Goal: Obtain resource: Obtain resource

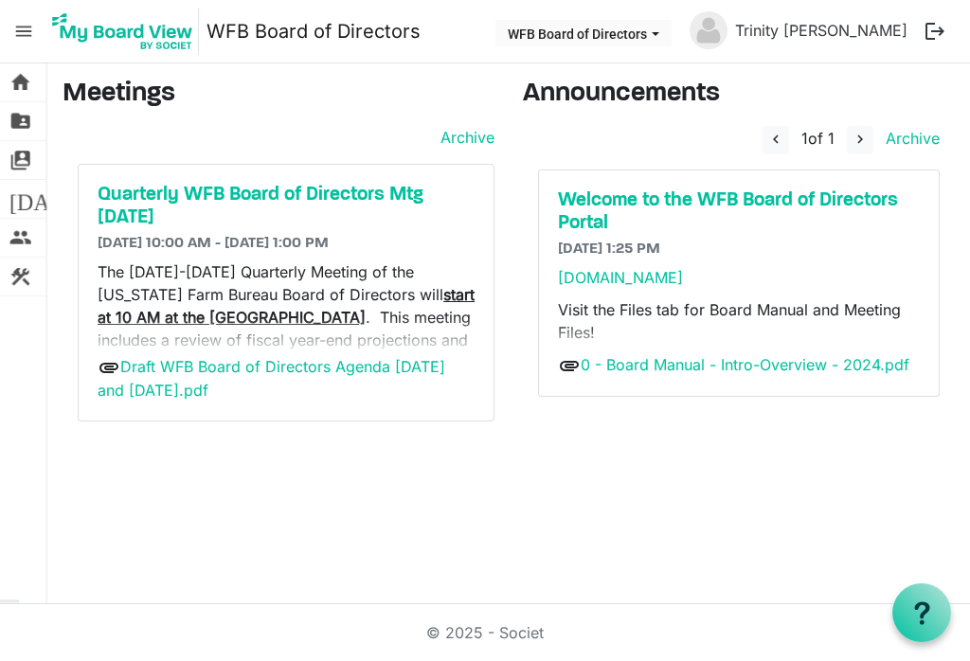
click at [21, 125] on span "folder_shared" at bounding box center [20, 121] width 23 height 38
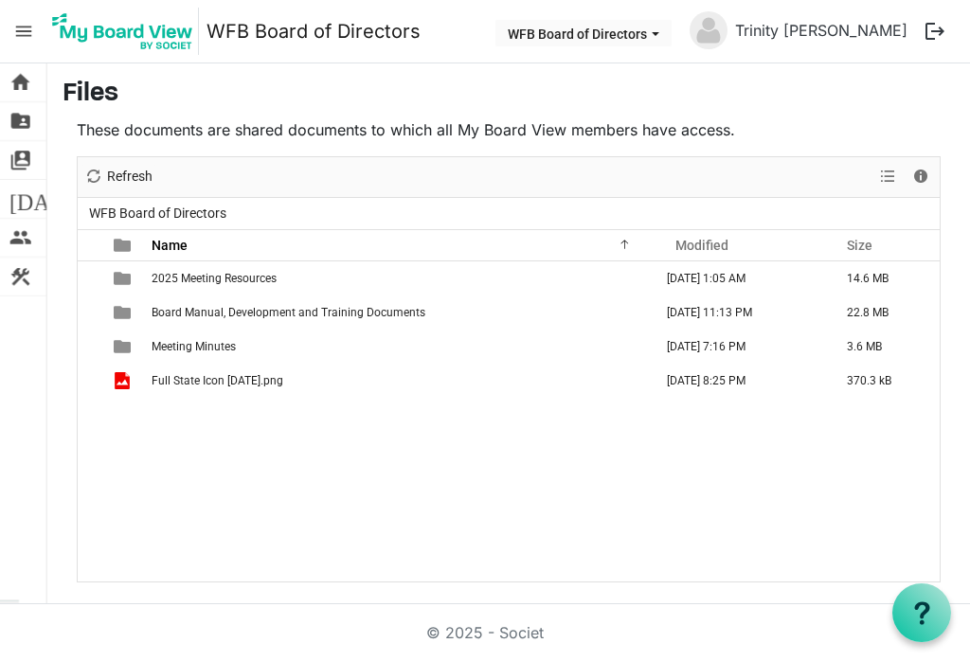
click at [96, 173] on span "Refresh" at bounding box center [93, 177] width 23 height 24
click at [229, 294] on td "2025 Meeting Resources" at bounding box center [400, 278] width 509 height 34
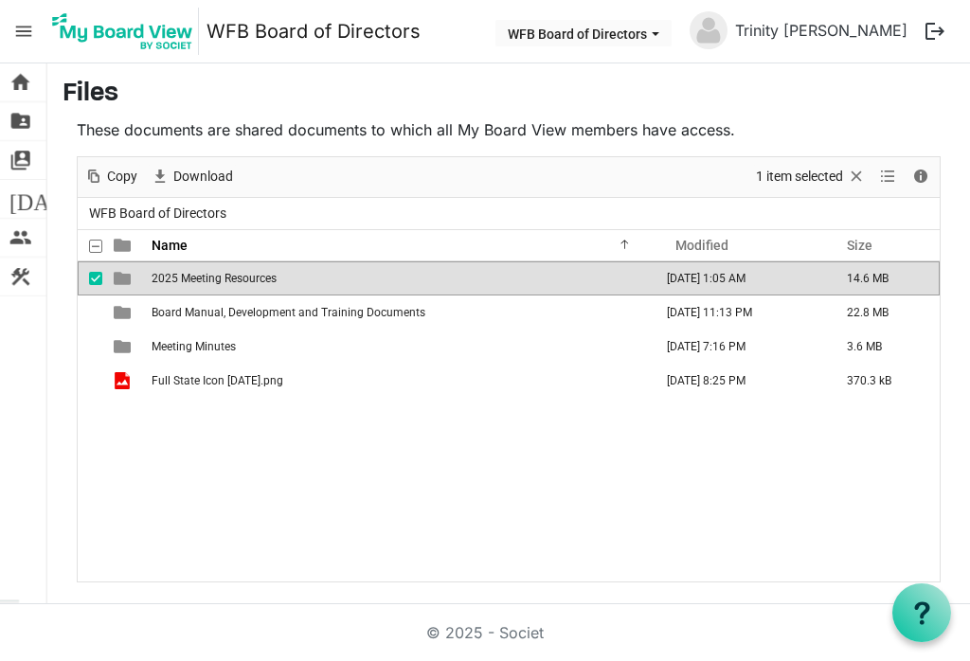
click at [94, 276] on span "checkbox" at bounding box center [95, 278] width 13 height 13
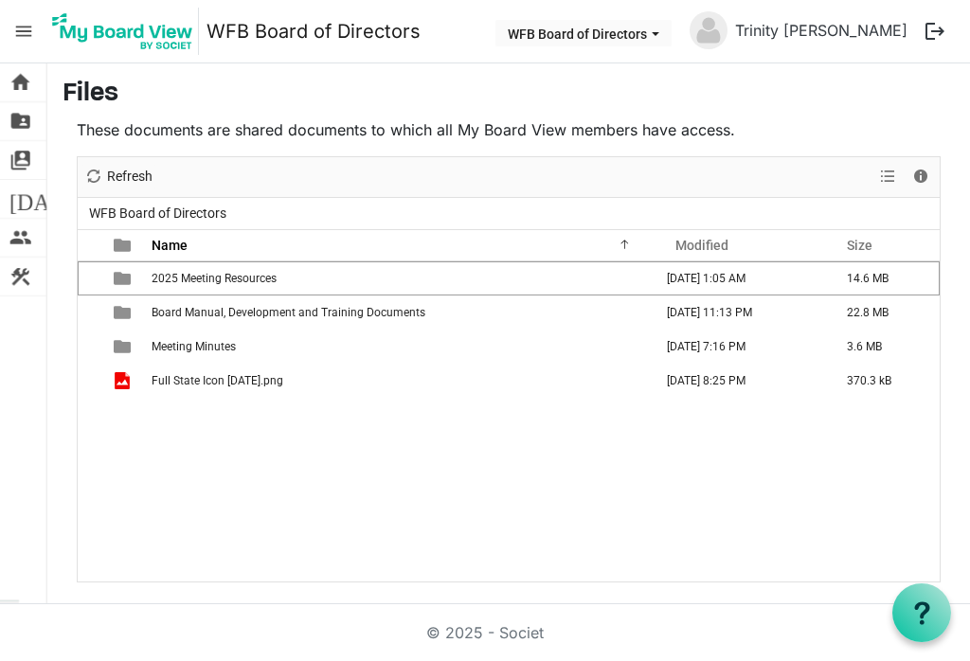
click at [295, 275] on td "2025 Meeting Resources" at bounding box center [400, 278] width 509 height 34
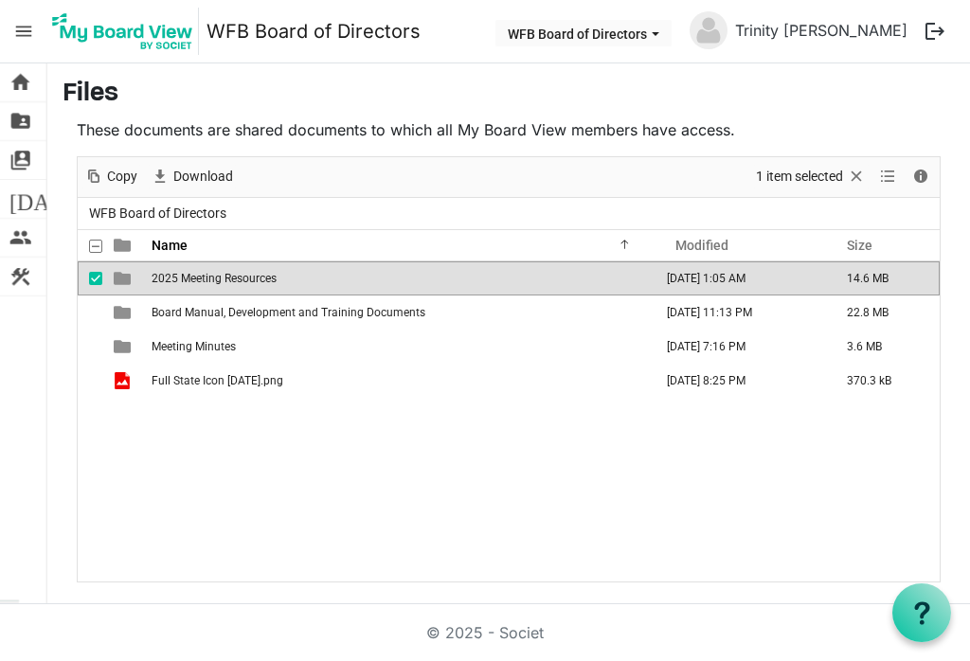
click at [286, 283] on td "2025 Meeting Resources" at bounding box center [400, 278] width 509 height 34
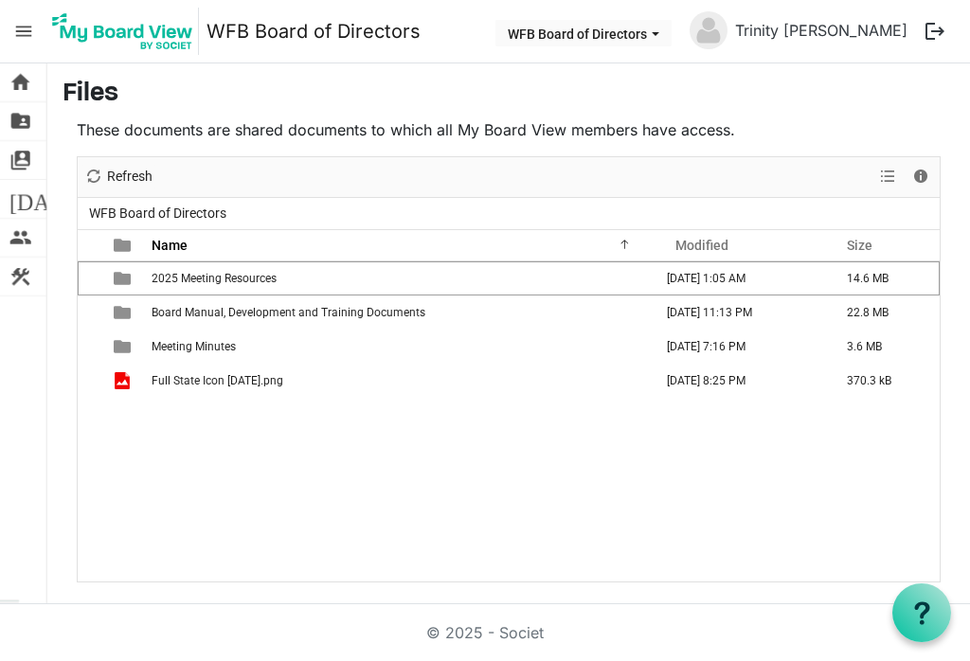
click at [298, 272] on td "2025 Meeting Resources" at bounding box center [400, 278] width 509 height 34
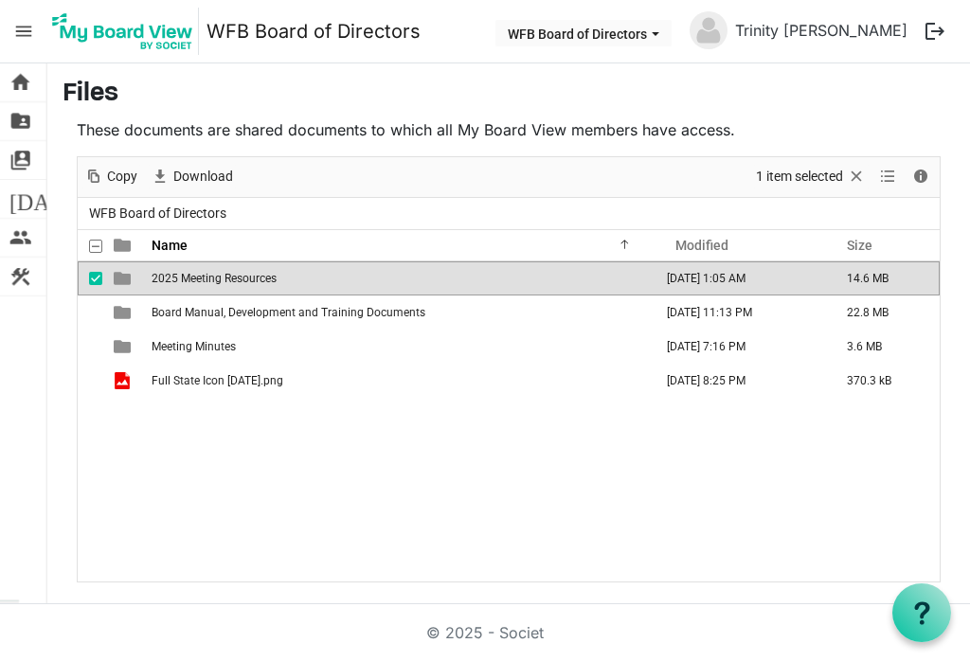
click at [879, 169] on span "View dropdownbutton" at bounding box center [887, 177] width 23 height 24
click at [917, 219] on li "Large icons" at bounding box center [898, 213] width 144 height 34
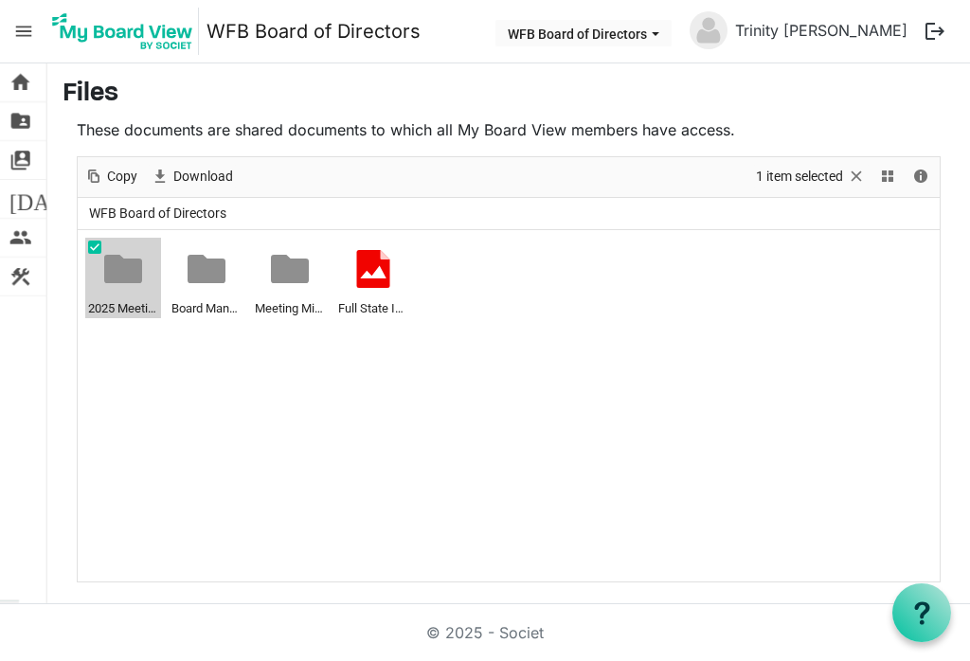
click at [0, 0] on div at bounding box center [0, 0] width 0 height 0
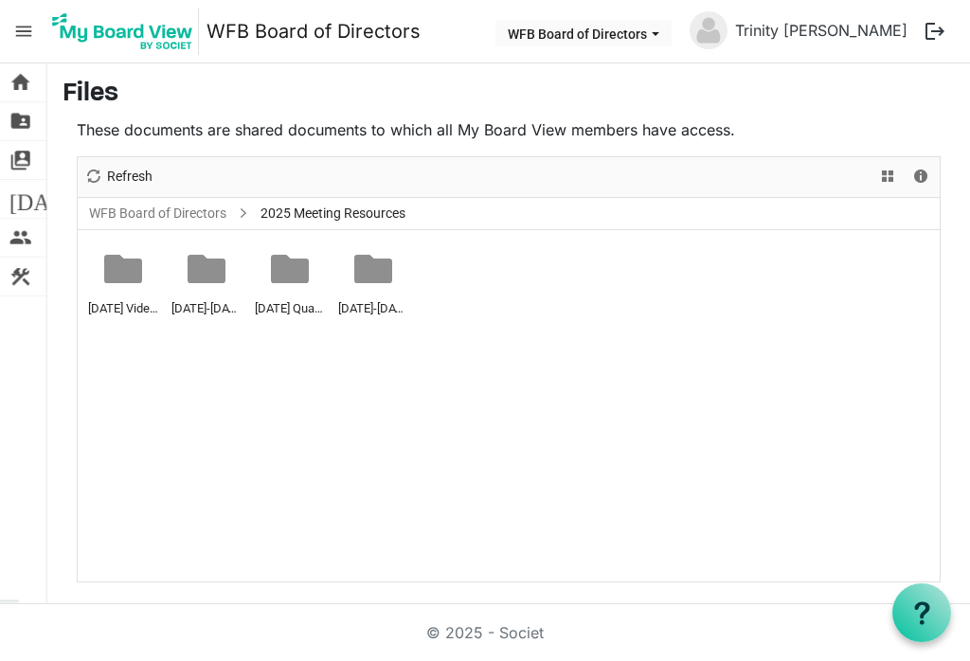
click at [890, 181] on span "View dropdownbutton" at bounding box center [887, 177] width 23 height 24
click at [487, 320] on ul "July 29 Video Conf Meeting June 2-3 Quarterly Meeting March 19th Quarterly Meet…" at bounding box center [509, 405] width 862 height 351
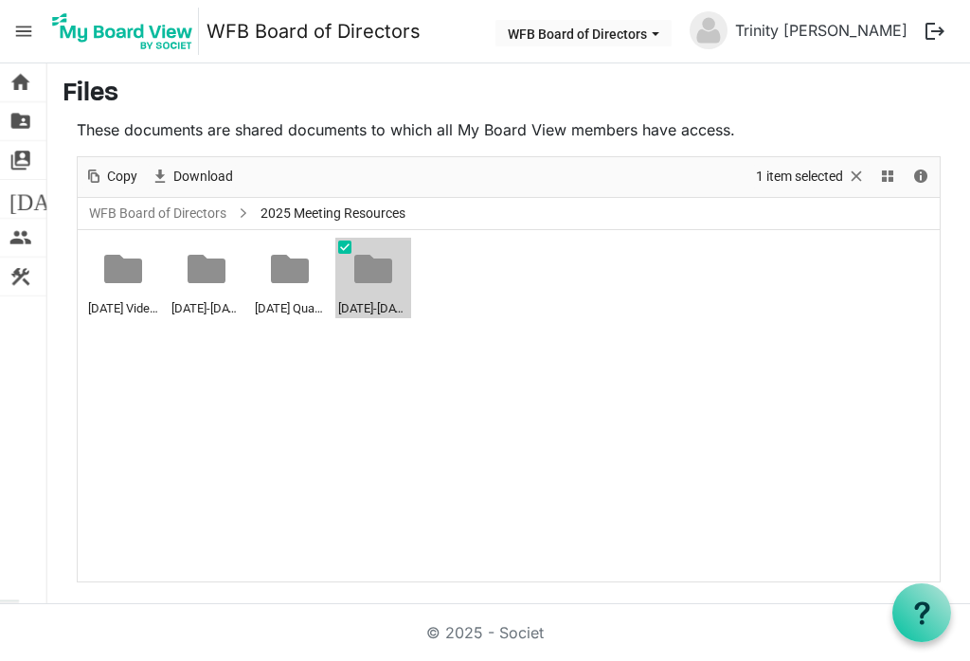
click at [0, 0] on div at bounding box center [0, 0] width 0 height 0
click at [372, 279] on div at bounding box center [509, 369] width 862 height 424
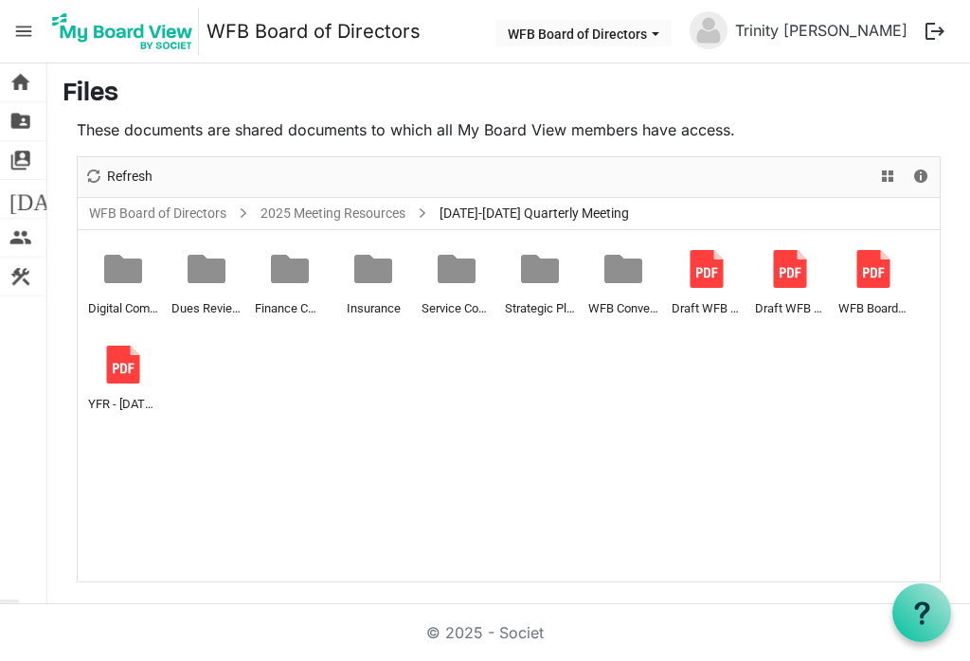
click at [865, 178] on div "New folder Upload Cut Copy Paste Delete Download Rename Sort by Refresh 1 item …" at bounding box center [509, 177] width 862 height 41
click at [896, 174] on span "View dropdownbutton" at bounding box center [887, 177] width 23 height 24
click at [883, 170] on span "View dropdownbutton" at bounding box center [887, 177] width 23 height 24
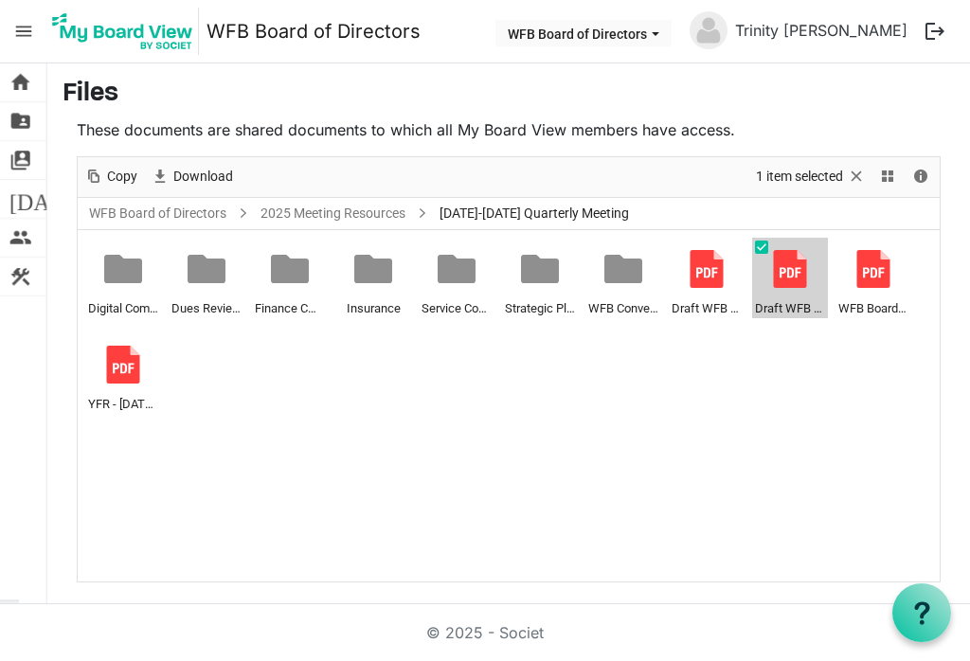
click at [789, 293] on div "Draft WFB Board of Directors Minutes - [DATE].pdf" at bounding box center [790, 280] width 70 height 78
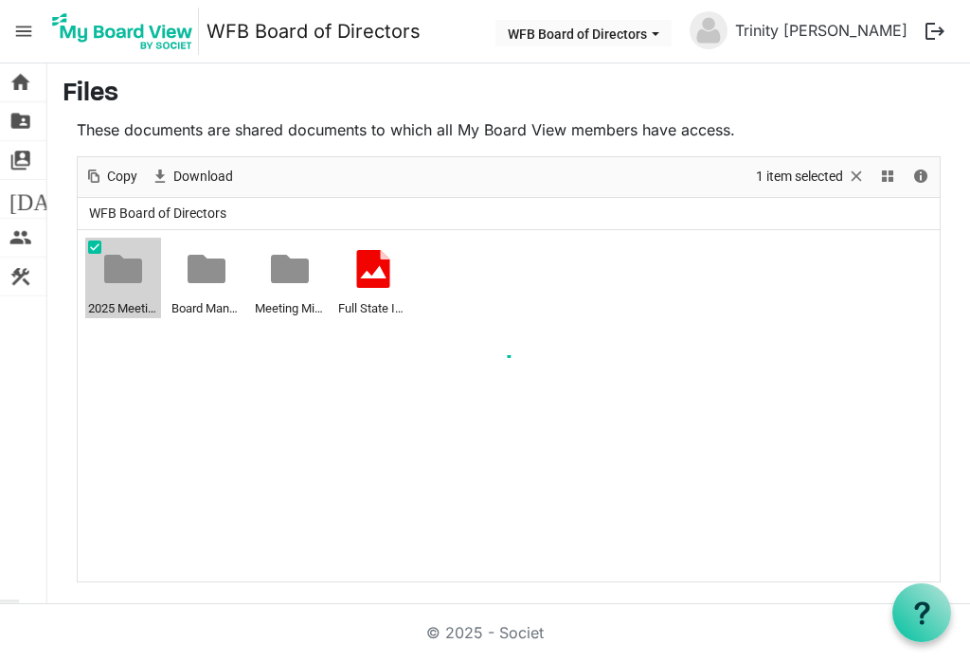
click at [127, 288] on div at bounding box center [509, 369] width 862 height 424
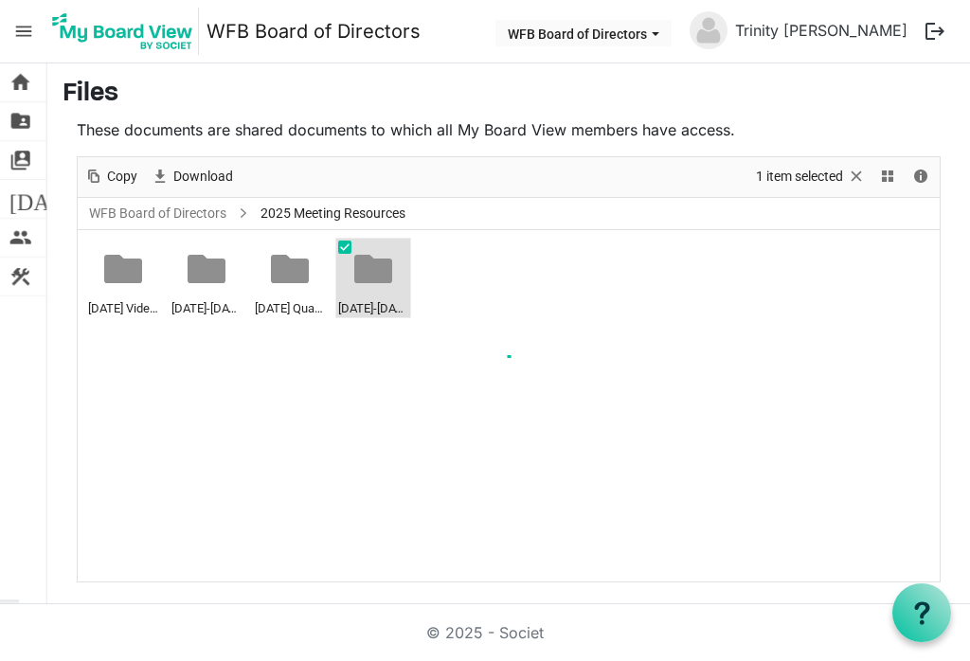
click at [380, 281] on div at bounding box center [509, 369] width 862 height 424
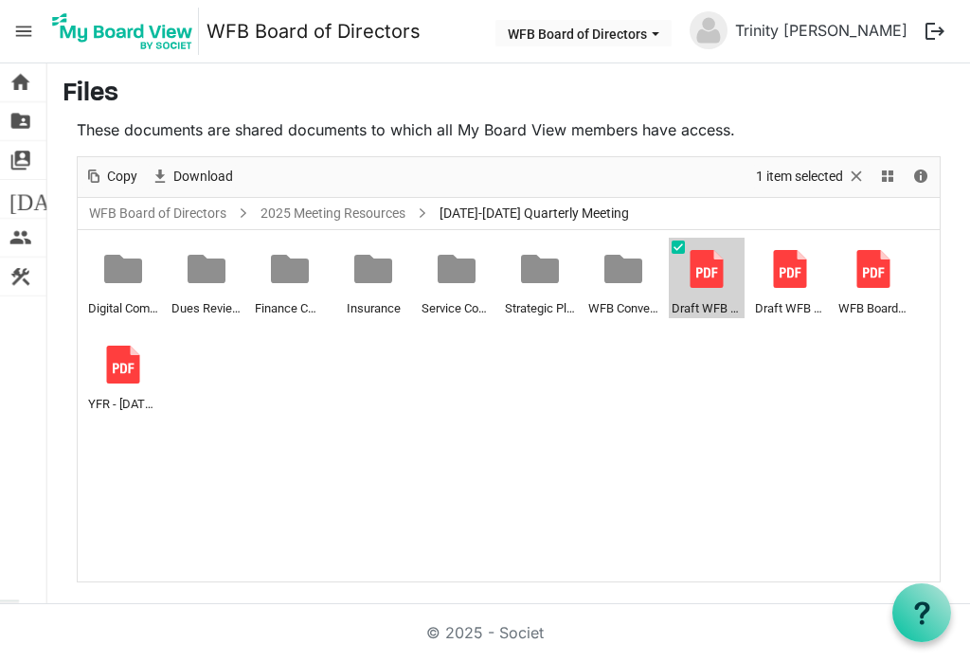
click at [705, 297] on span "Draft WFB Board of Directors Agenda [DATE] and [DATE].pdf" at bounding box center [706, 307] width 70 height 21
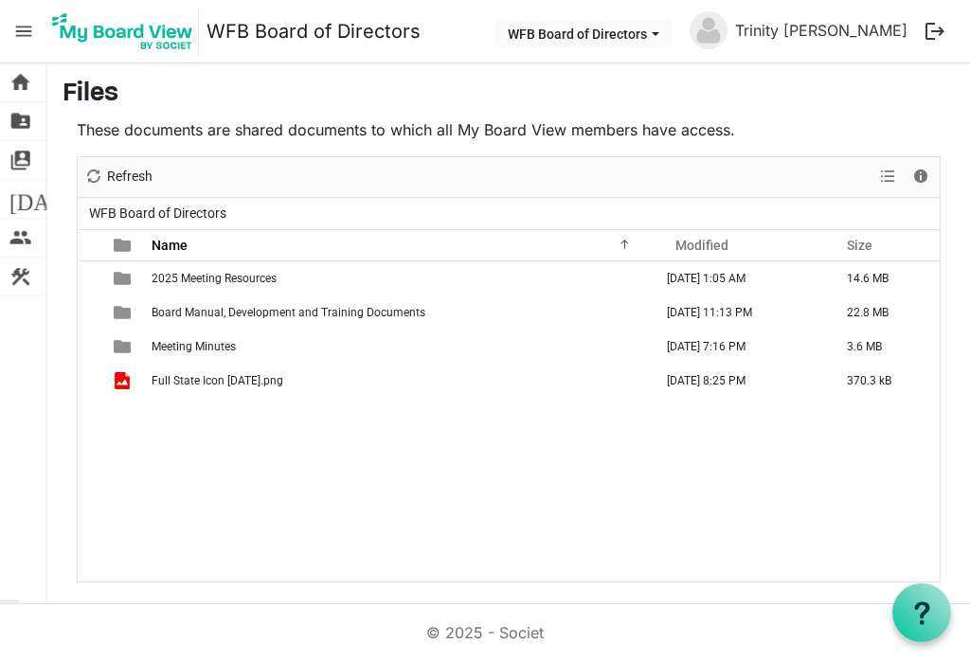
click at [891, 172] on span "View dropdownbutton" at bounding box center [887, 177] width 23 height 24
click at [912, 210] on li "Large icons" at bounding box center [898, 213] width 144 height 34
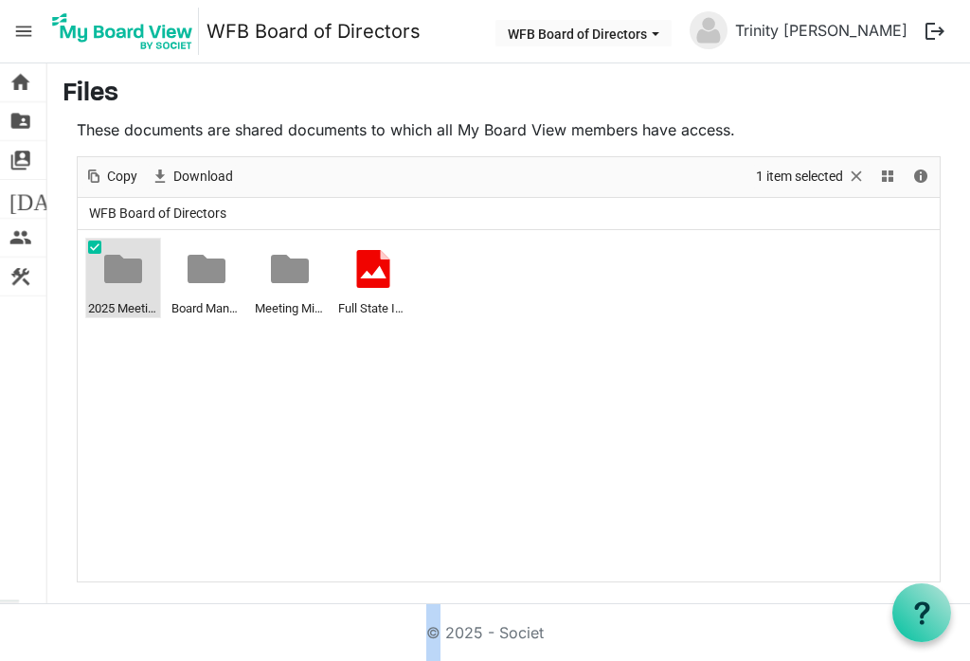
click at [881, 177] on span "View dropdownbutton" at bounding box center [887, 177] width 23 height 24
click at [917, 209] on li "Large icons" at bounding box center [898, 213] width 144 height 34
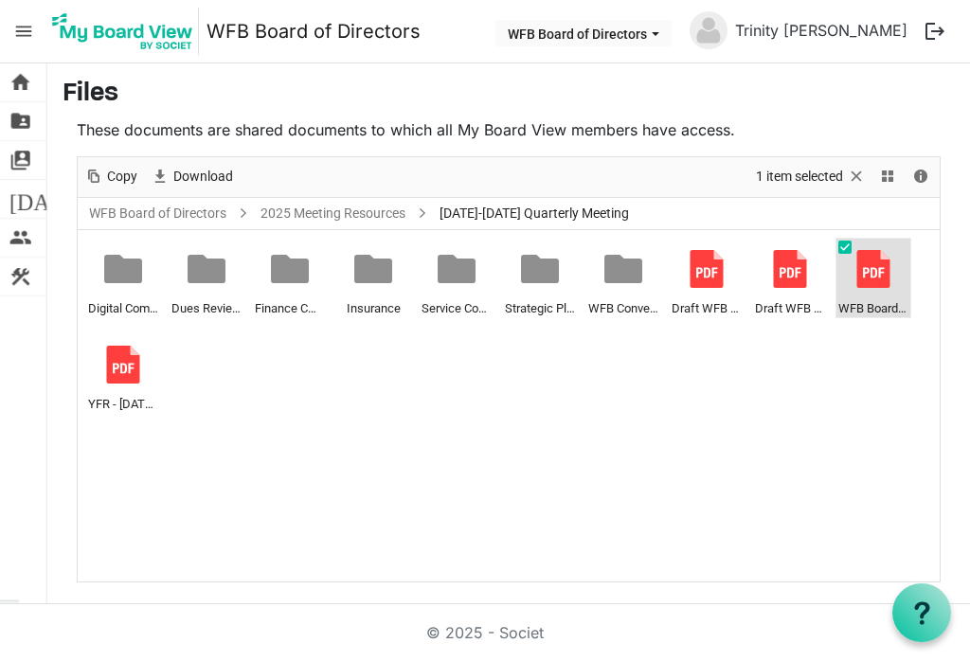
click at [869, 279] on div at bounding box center [873, 269] width 38 height 38
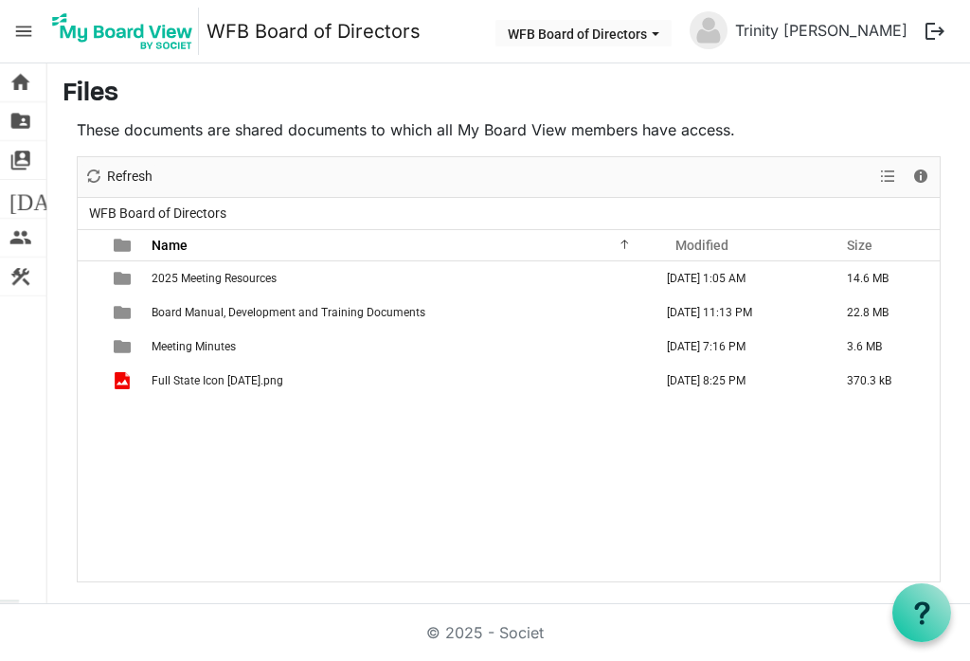
click at [887, 178] on span "View dropdownbutton" at bounding box center [887, 177] width 23 height 24
click at [903, 214] on li "Large icons" at bounding box center [898, 213] width 144 height 34
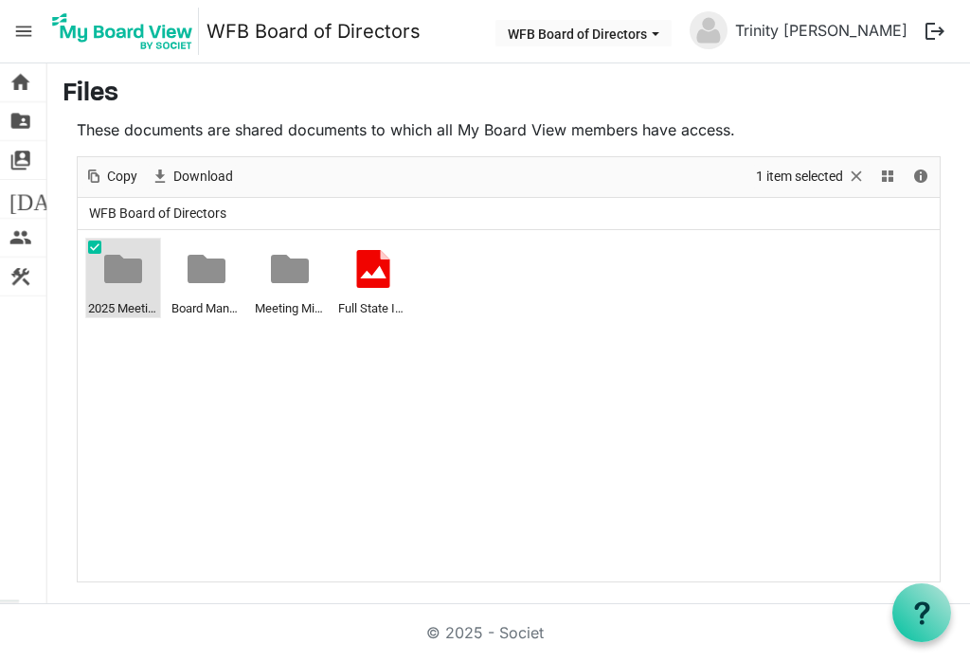
click at [0, 0] on div at bounding box center [0, 0] width 0 height 0
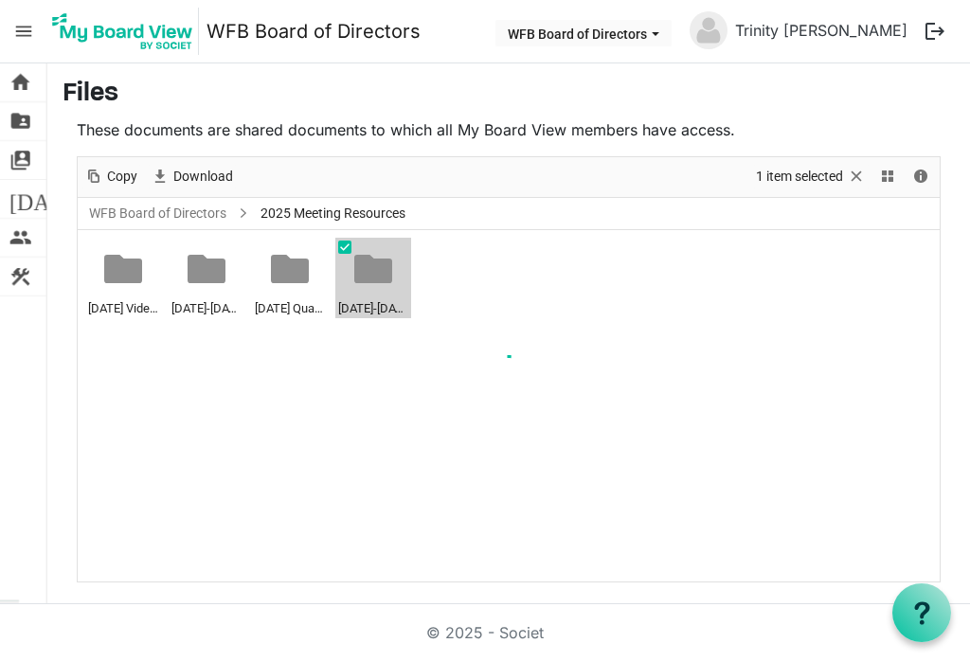
click at [373, 294] on div at bounding box center [509, 369] width 862 height 424
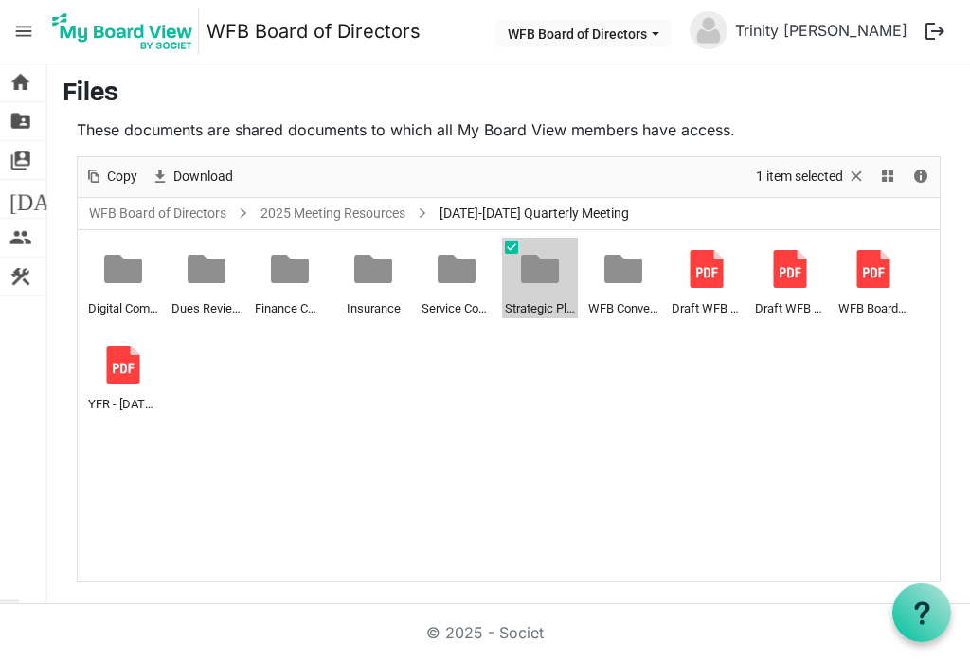
click at [0, 0] on div at bounding box center [0, 0] width 0 height 0
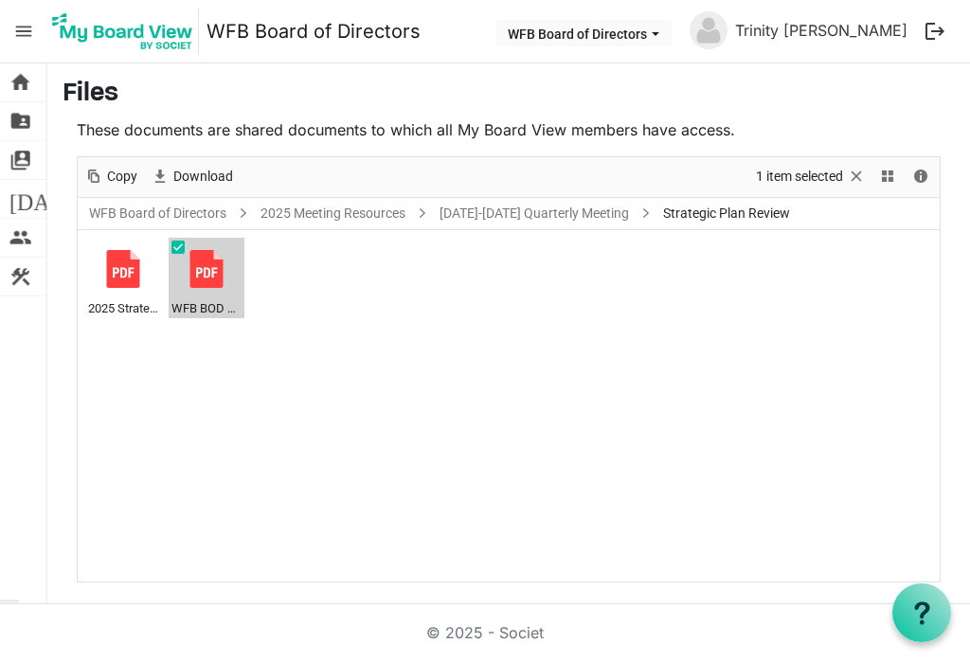
click at [215, 294] on div "WFB BOD 6-2025 Strategic Goals Review Results.pdf" at bounding box center [206, 280] width 70 height 78
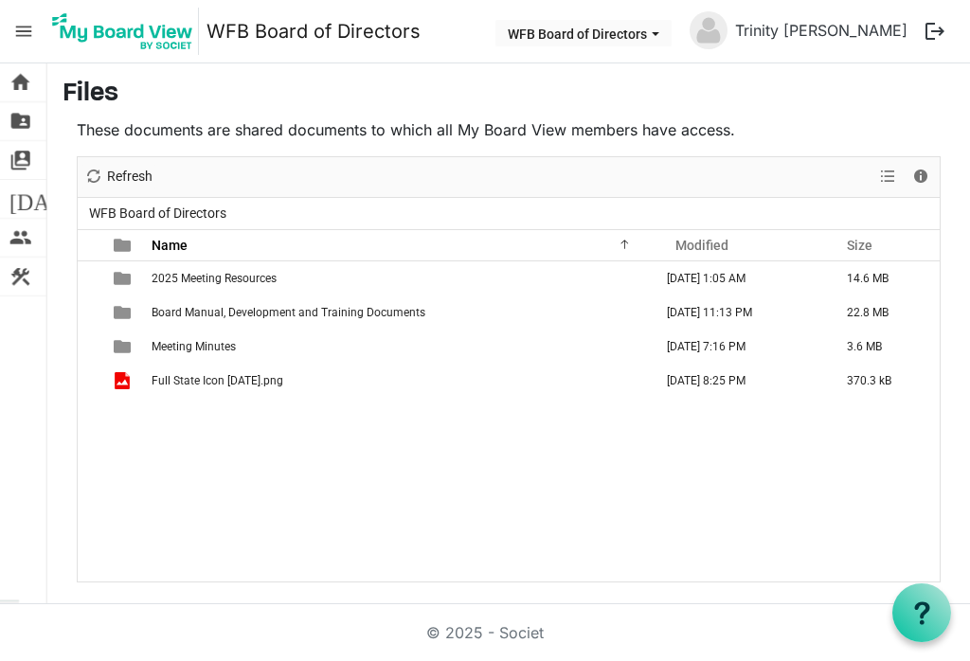
click at [895, 171] on span "View dropdownbutton" at bounding box center [887, 177] width 23 height 24
click at [897, 210] on li "Large icons" at bounding box center [898, 213] width 144 height 34
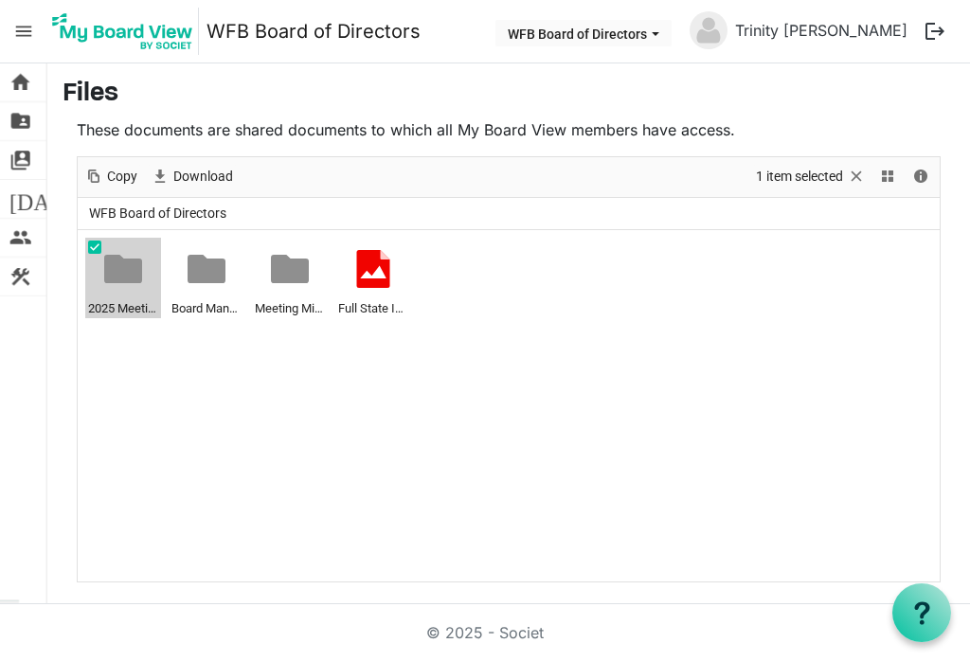
click at [0, 0] on div at bounding box center [0, 0] width 0 height 0
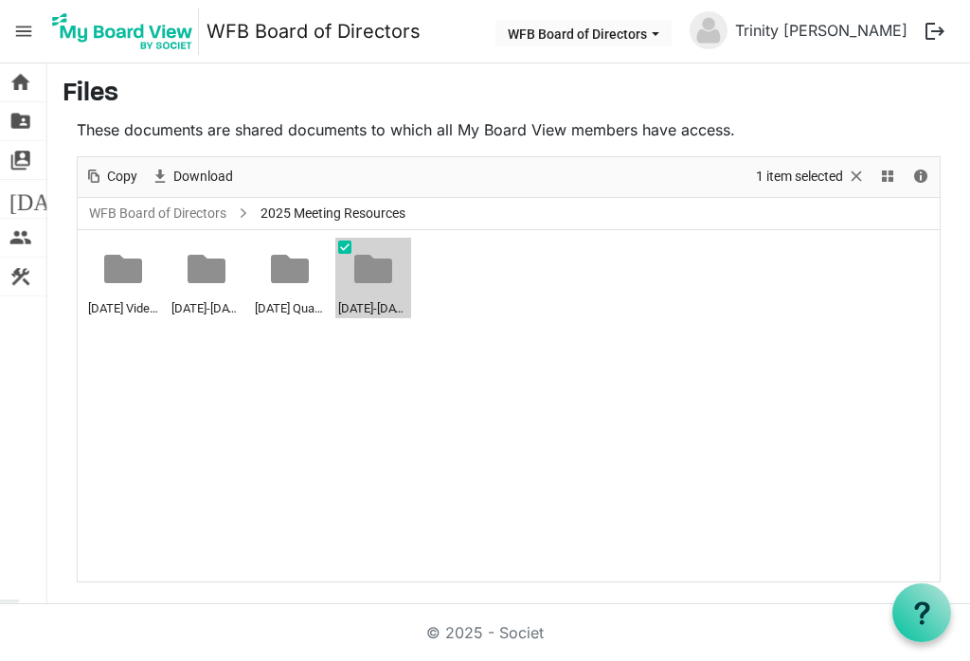
click at [0, 0] on div at bounding box center [0, 0] width 0 height 0
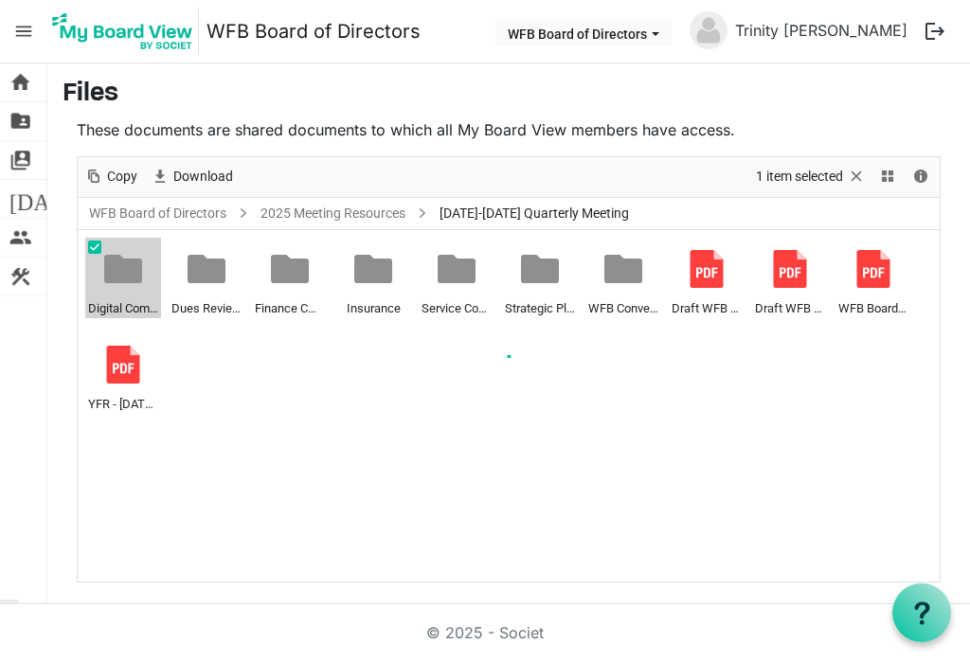
click at [131, 296] on div at bounding box center [509, 369] width 862 height 424
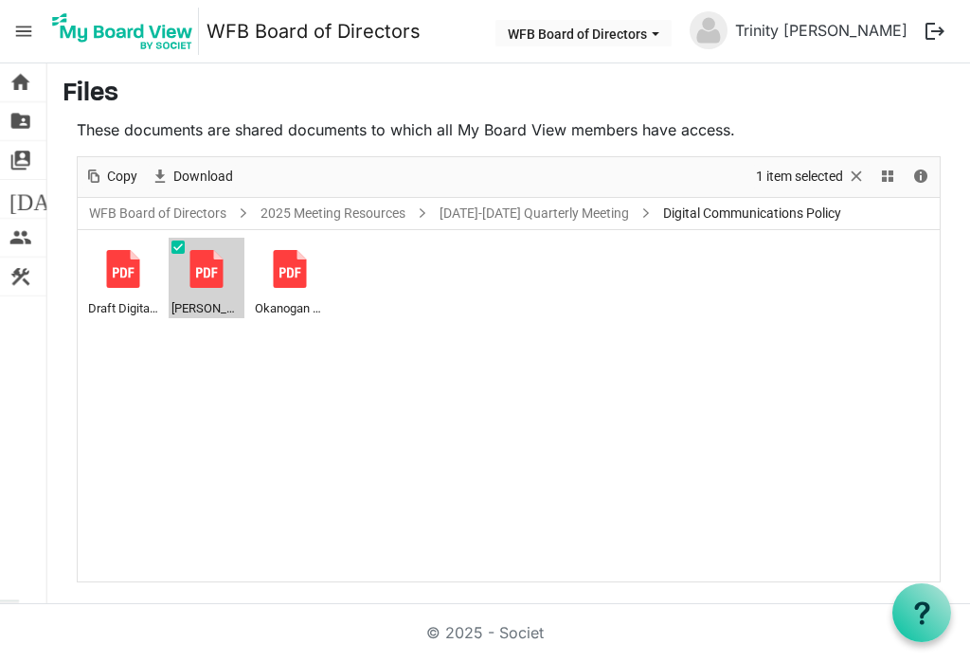
click at [207, 311] on span "Lewis CFB Digital Communications Letter 8-2025.pdf" at bounding box center [206, 307] width 70 height 21
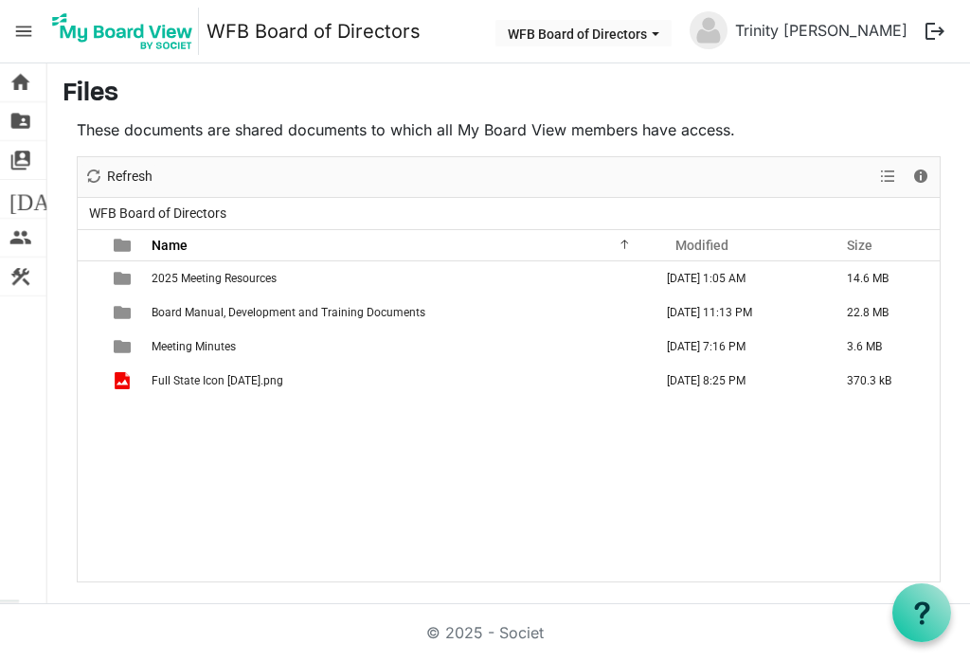
click at [889, 175] on span "View dropdownbutton" at bounding box center [887, 177] width 23 height 24
click at [897, 217] on li "Large icons" at bounding box center [898, 213] width 144 height 34
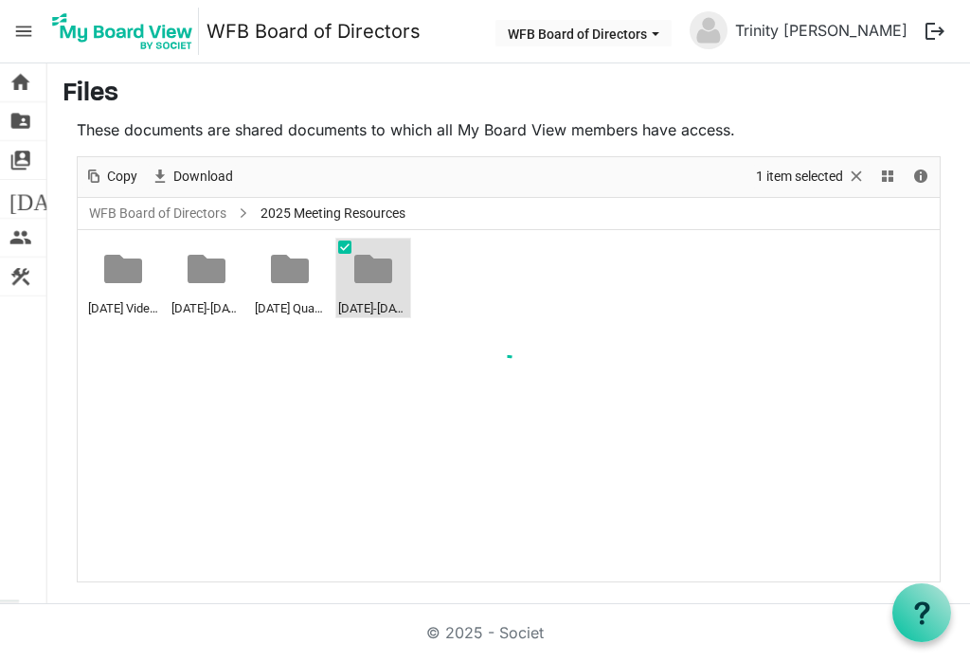
click at [379, 294] on div at bounding box center [509, 369] width 862 height 424
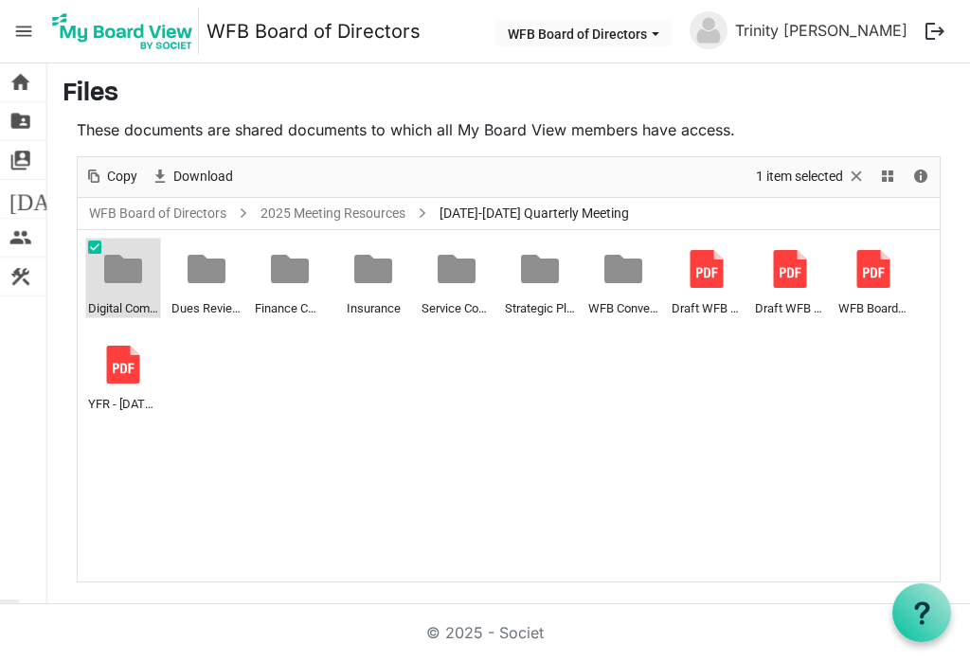
click at [0, 0] on div at bounding box center [0, 0] width 0 height 0
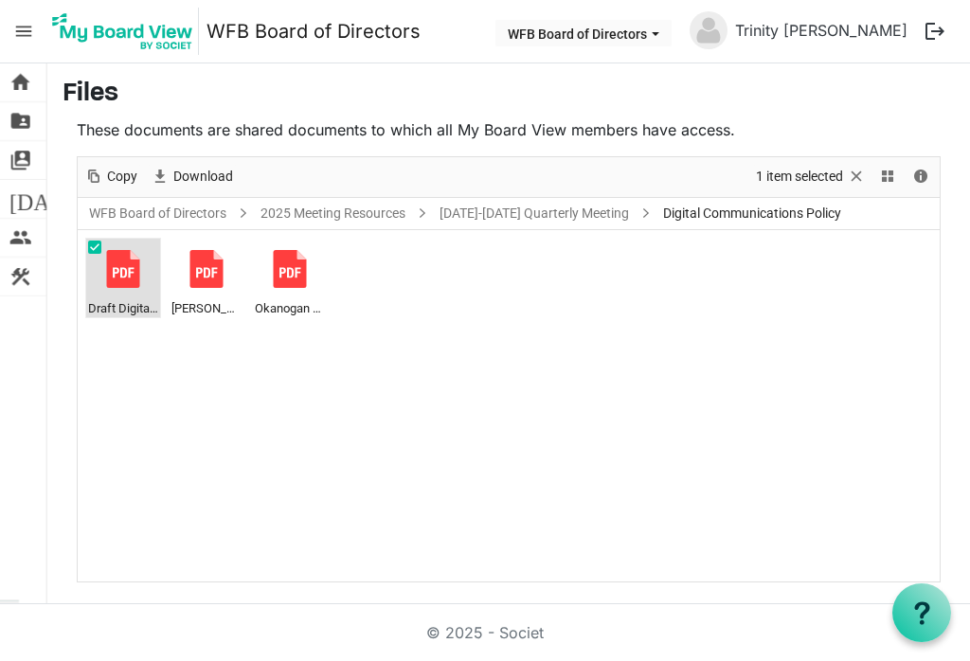
click at [123, 313] on span "Draft Digital Communications Policy - WFB-CFB 6-2025.pdf" at bounding box center [123, 307] width 70 height 21
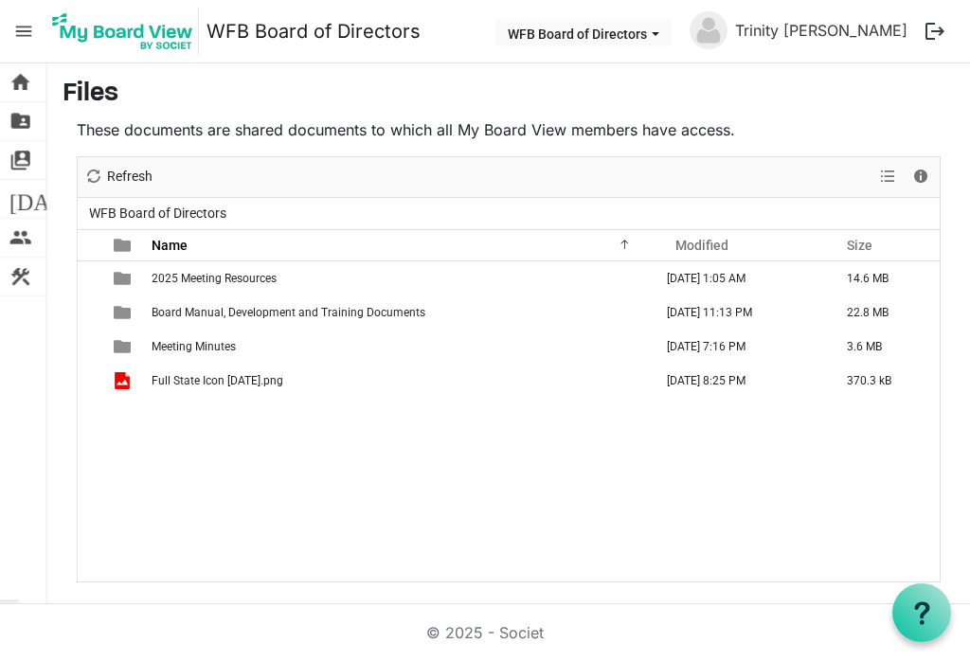
click at [239, 285] on td "2025 Meeting Resources" at bounding box center [400, 278] width 509 height 34
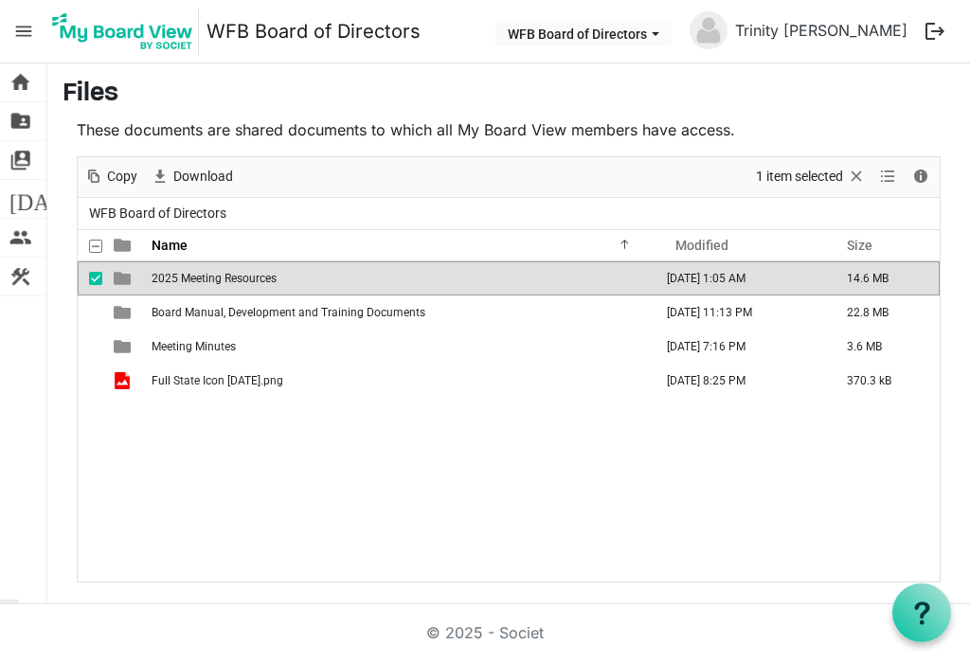
click at [258, 277] on span "2025 Meeting Resources" at bounding box center [214, 278] width 125 height 13
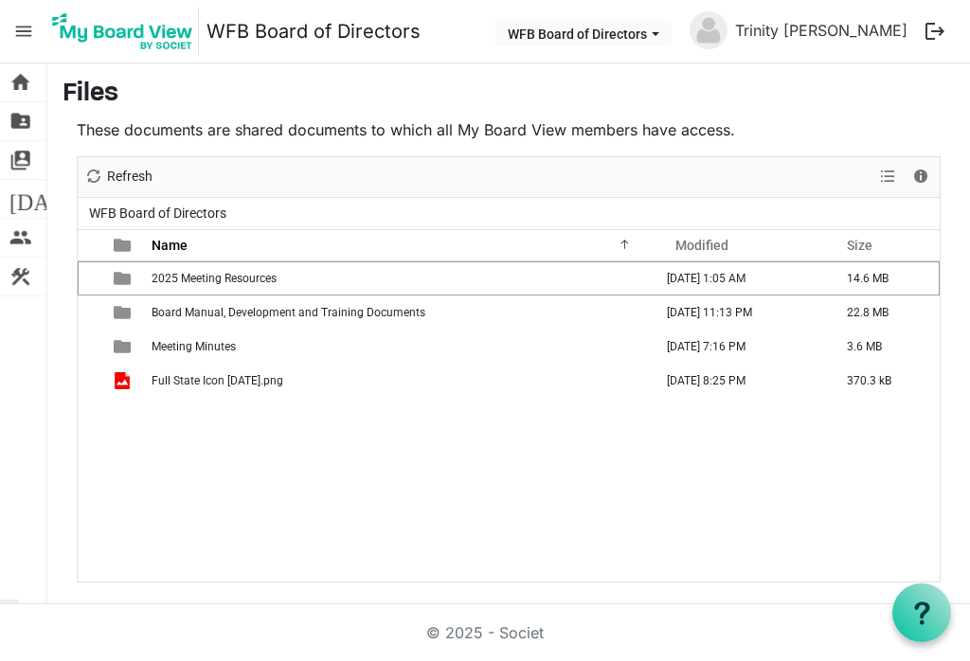
click at [890, 169] on span "View dropdownbutton" at bounding box center [887, 177] width 23 height 24
click at [904, 200] on li "Large icons" at bounding box center [898, 213] width 144 height 34
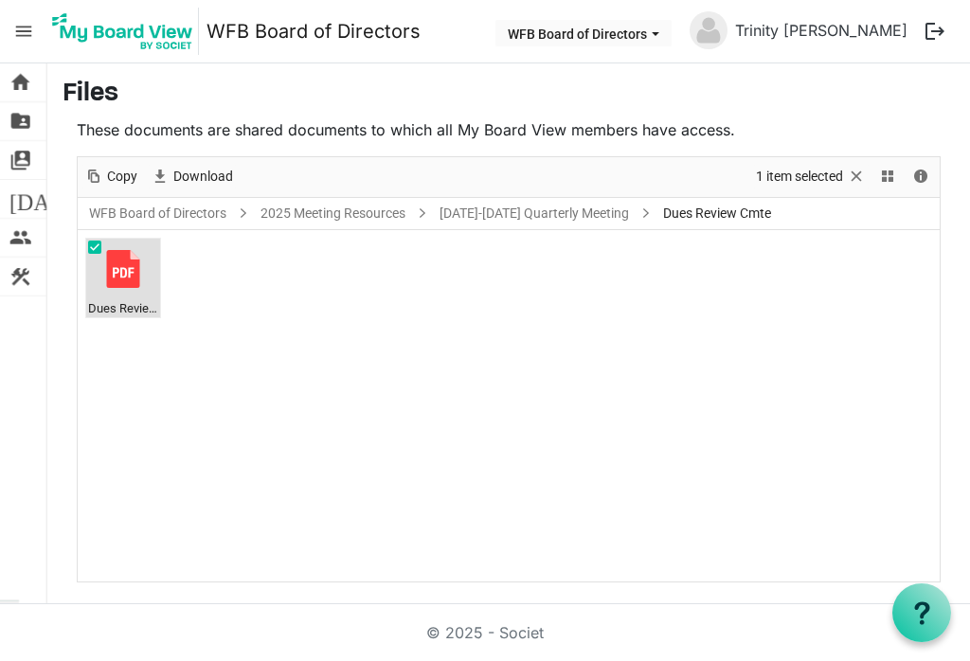
click at [132, 298] on span "Dues Review Committee Minutes - [DATE].pdf" at bounding box center [123, 307] width 70 height 21
